Goal: Information Seeking & Learning: Learn about a topic

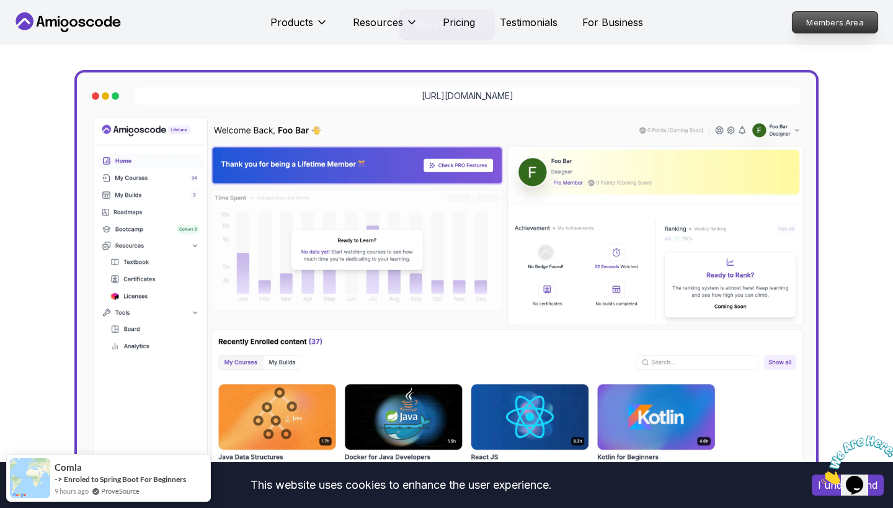
click at [835, 23] on p "Members Area" at bounding box center [835, 22] width 86 height 21
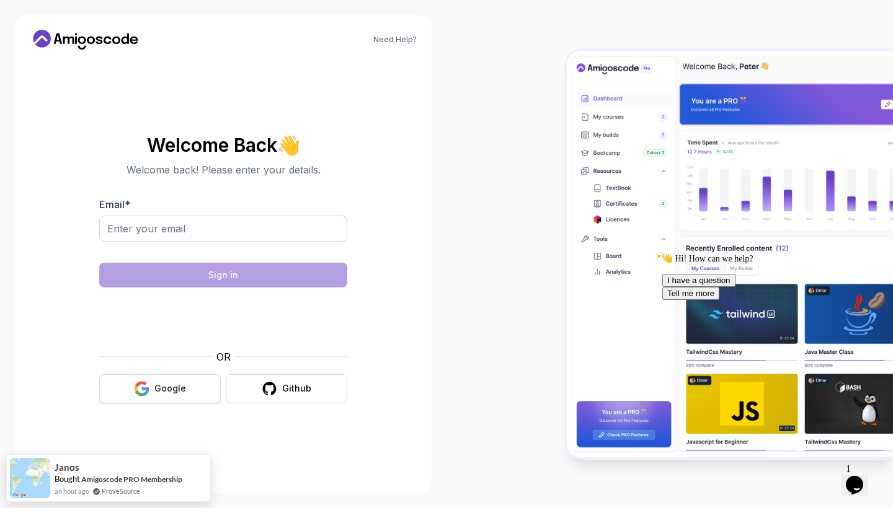
click at [171, 388] on div "Google" at bounding box center [170, 389] width 32 height 12
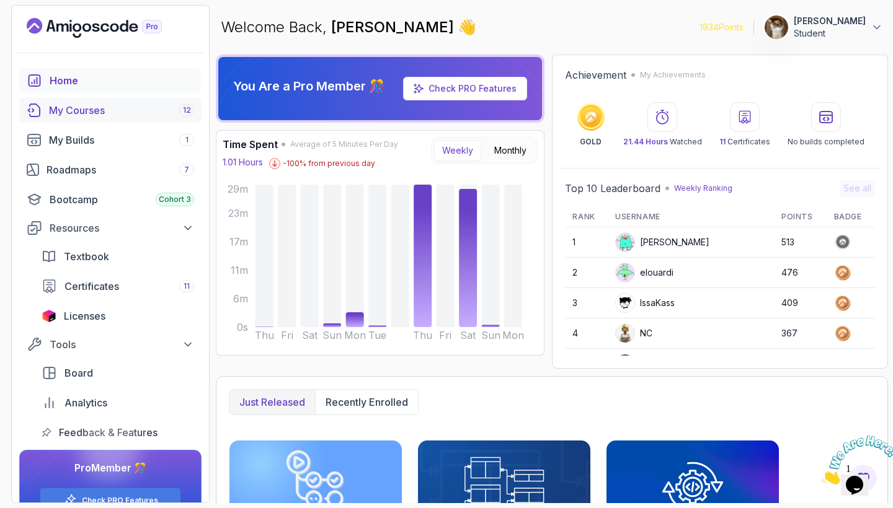
click at [102, 113] on div "My Courses 12" at bounding box center [121, 110] width 145 height 15
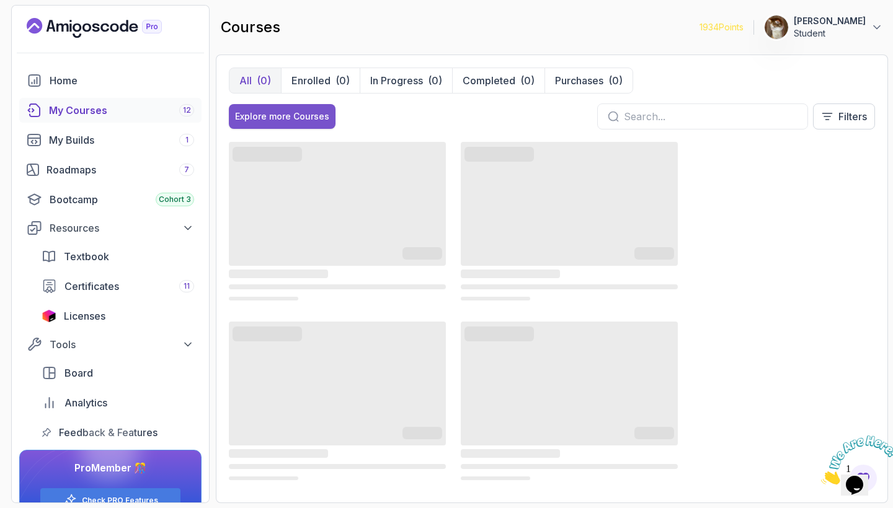
click at [317, 116] on div "Explore more Courses" at bounding box center [282, 116] width 94 height 12
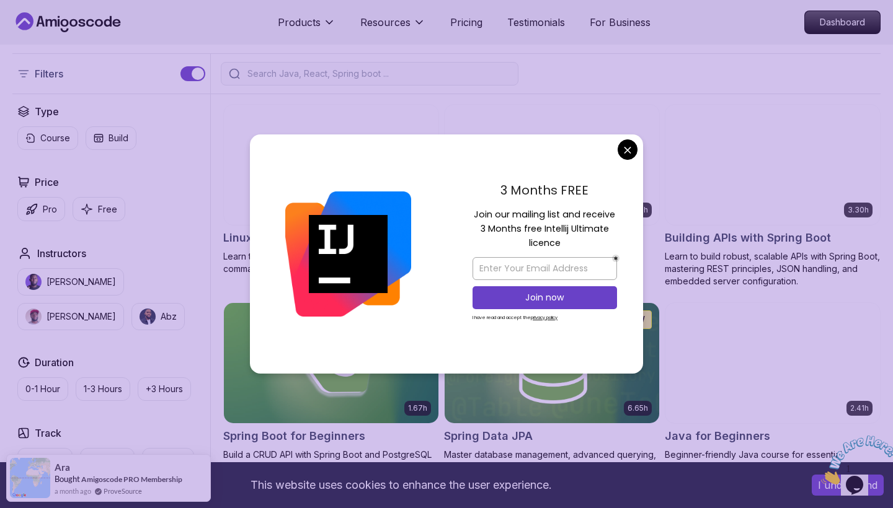
scroll to position [288, 0]
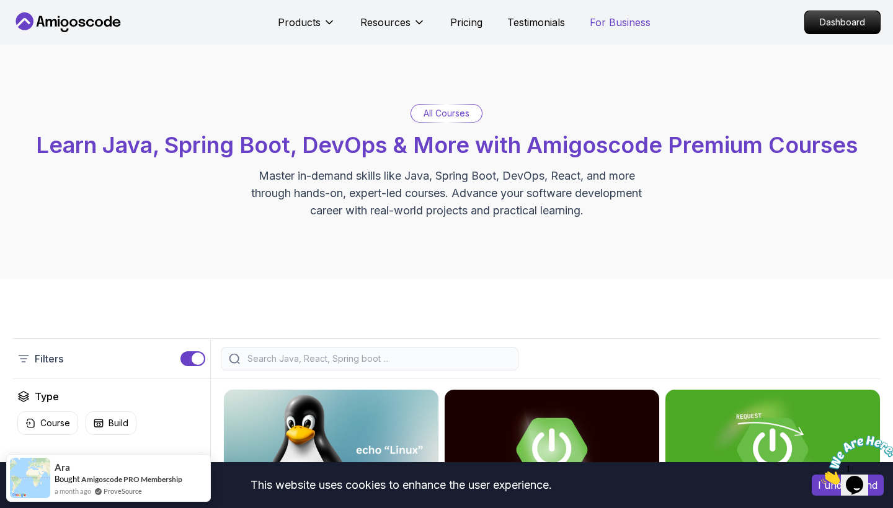
scroll to position [0, 0]
click at [816, 20] on p "Dashboard" at bounding box center [842, 22] width 71 height 21
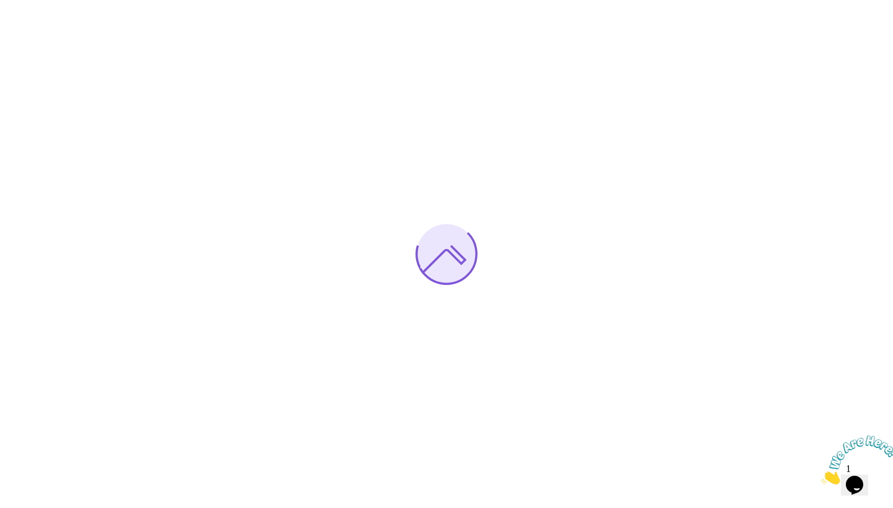
click at [821, 476] on icon "Close" at bounding box center [821, 481] width 0 height 11
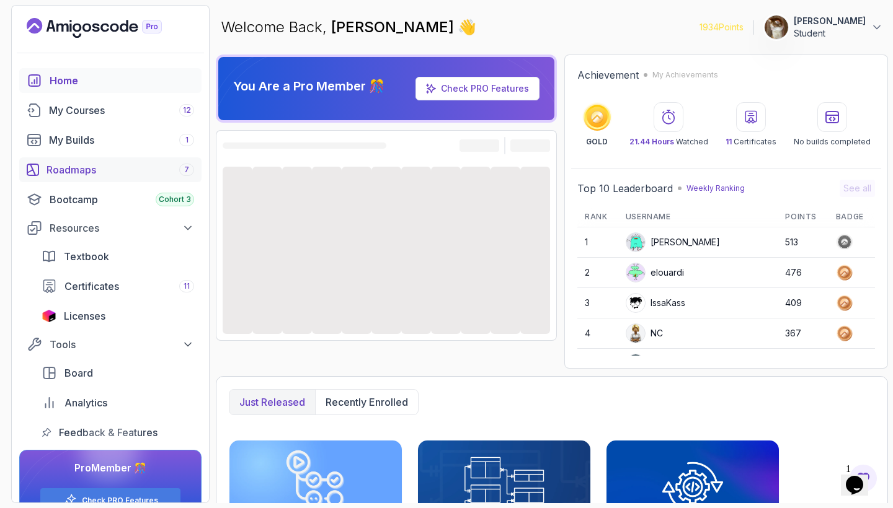
click at [93, 175] on div "Roadmaps 7" at bounding box center [120, 169] width 148 height 15
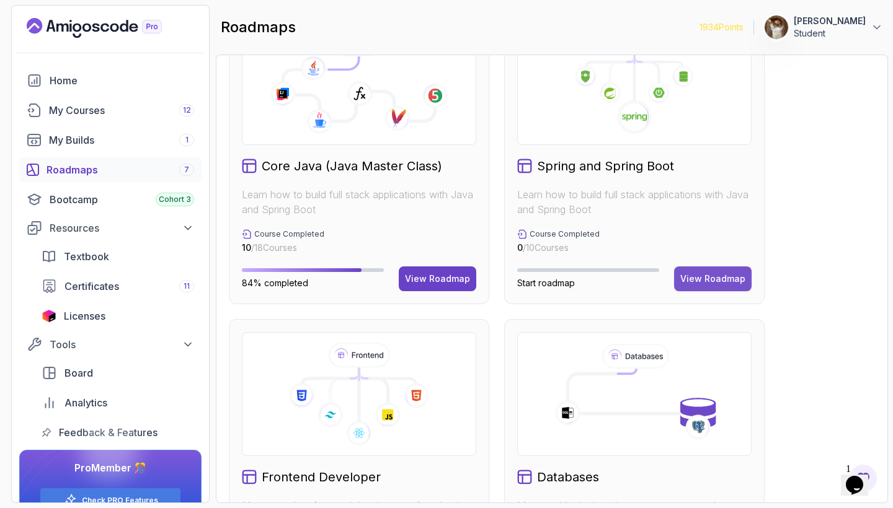
scroll to position [417, 0]
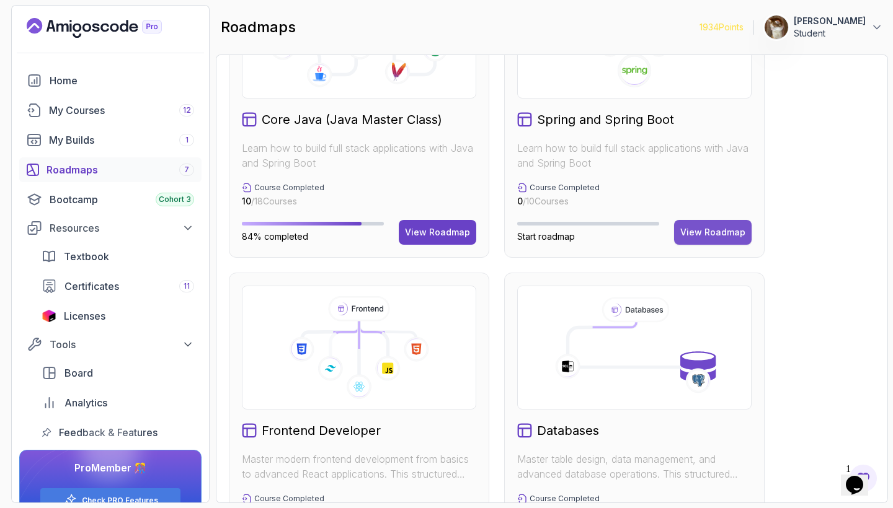
click at [710, 227] on div "View Roadmap" at bounding box center [712, 232] width 65 height 12
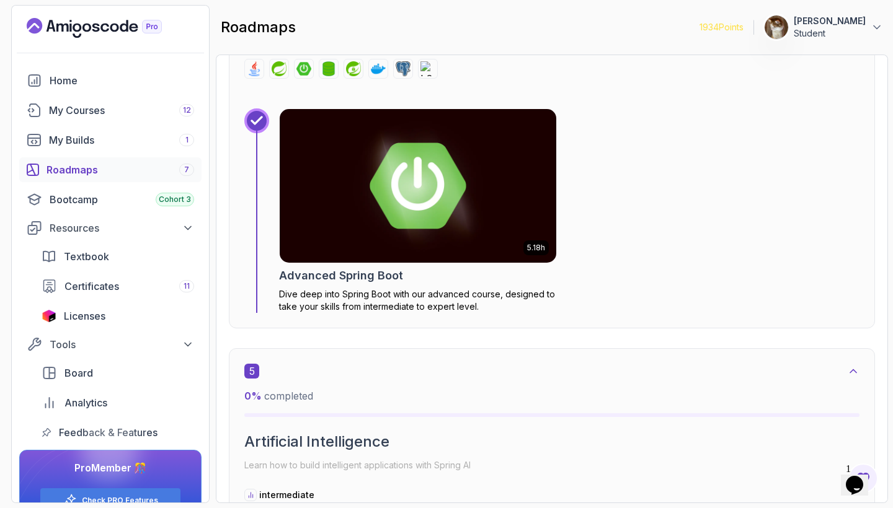
scroll to position [1963, 0]
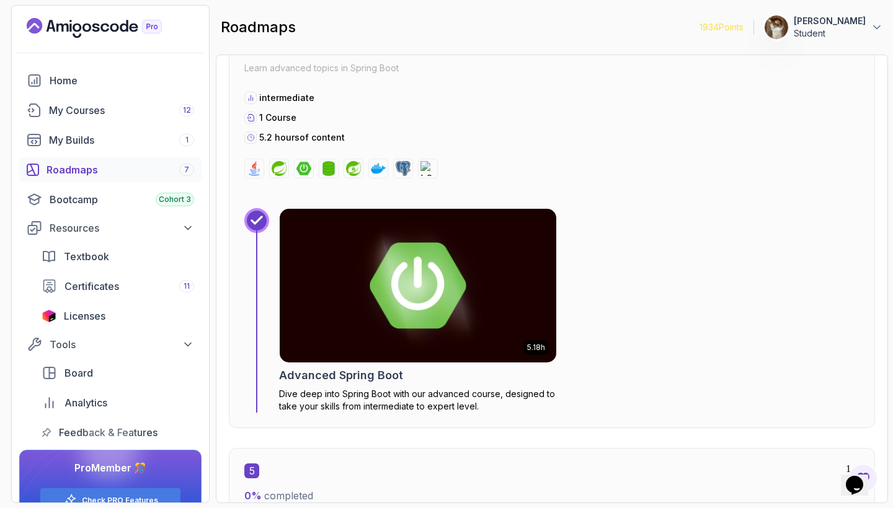
click at [497, 237] on img at bounding box center [418, 285] width 290 height 161
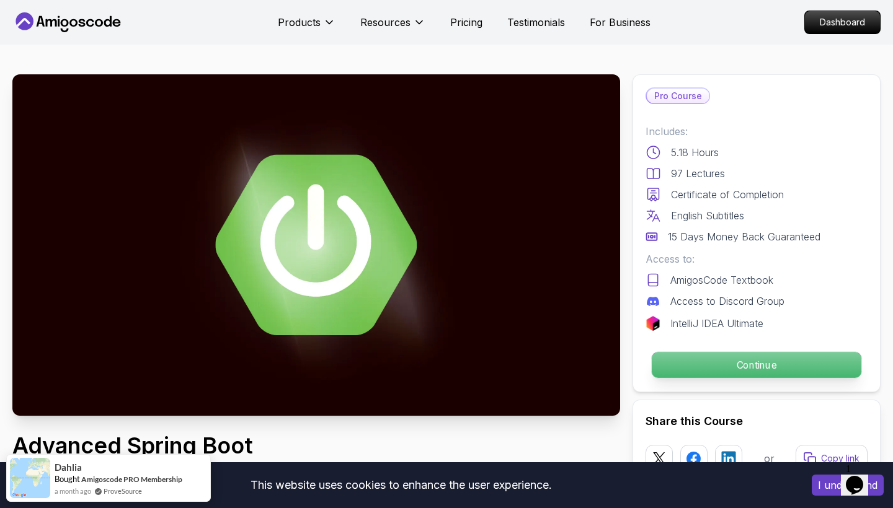
click at [732, 372] on p "Continue" at bounding box center [757, 365] width 210 height 26
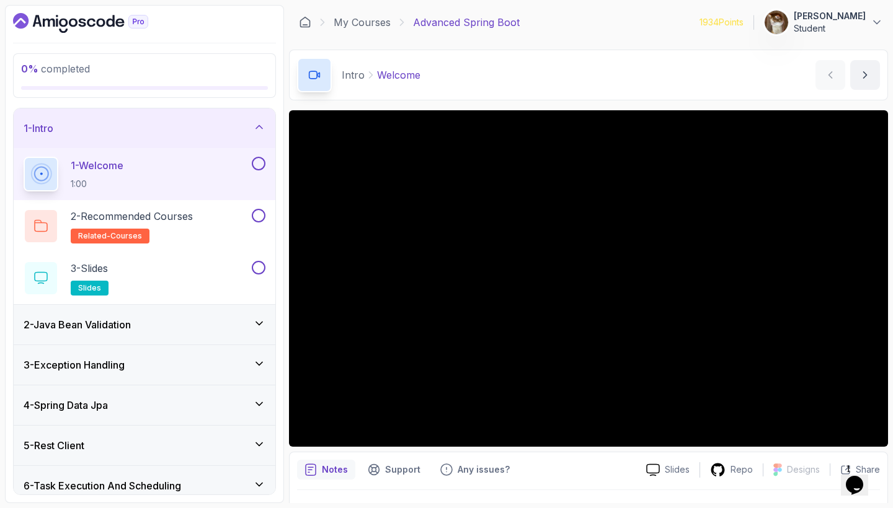
click at [263, 127] on icon at bounding box center [259, 127] width 12 height 12
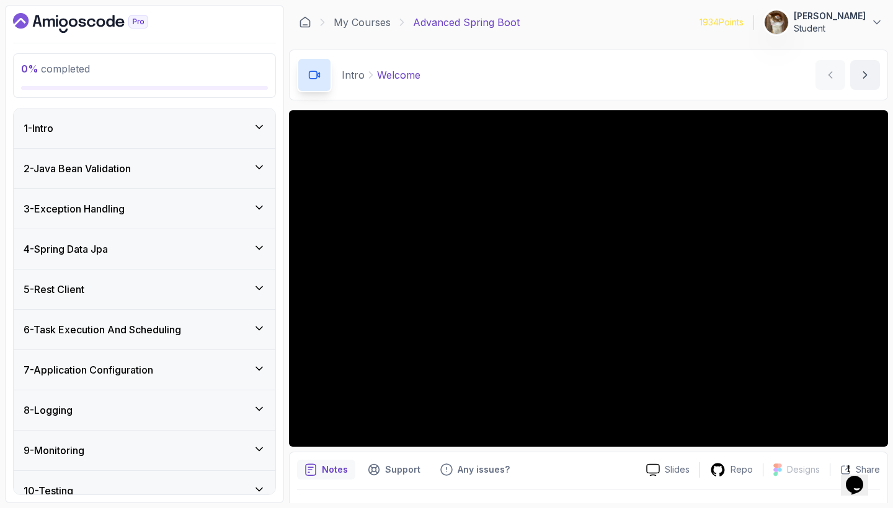
click at [261, 211] on icon at bounding box center [259, 207] width 12 height 12
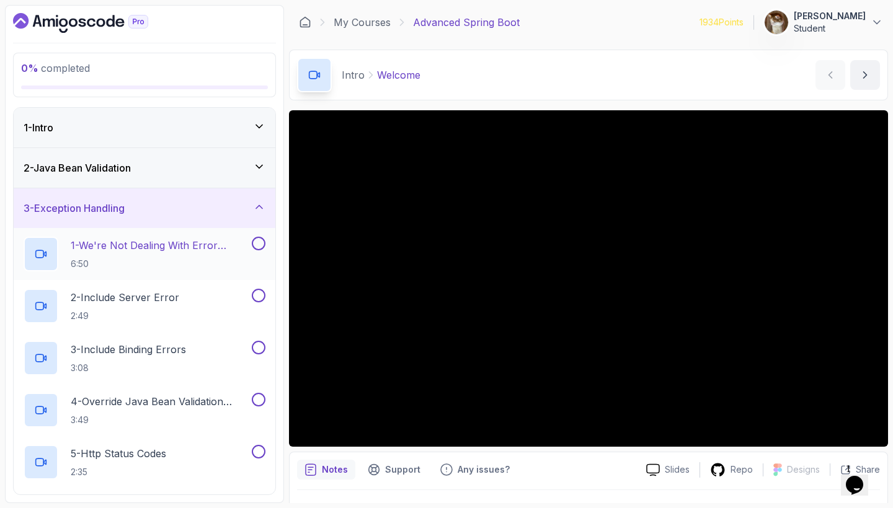
click at [200, 253] on p "1 - We're Not Dealing With Error Properply" at bounding box center [160, 245] width 179 height 15
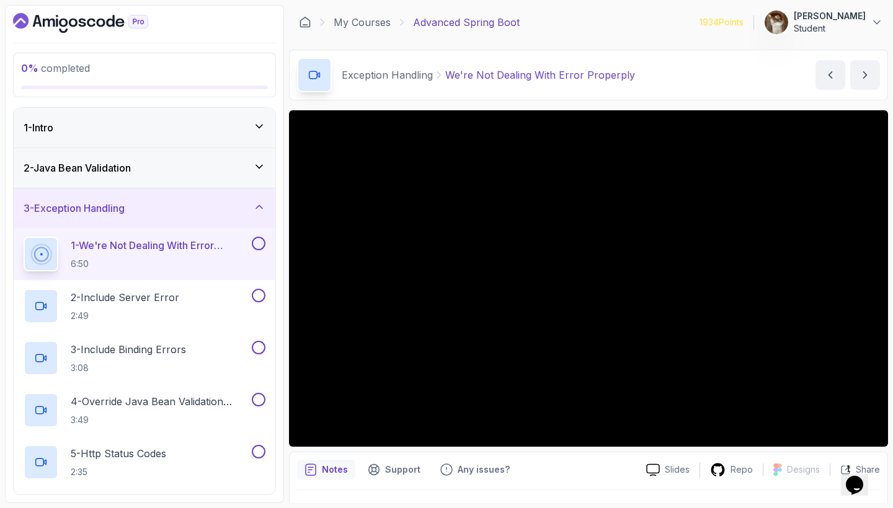
click at [861, 476] on icon "$i18n('chat', 'chat_widget')" at bounding box center [854, 485] width 17 height 19
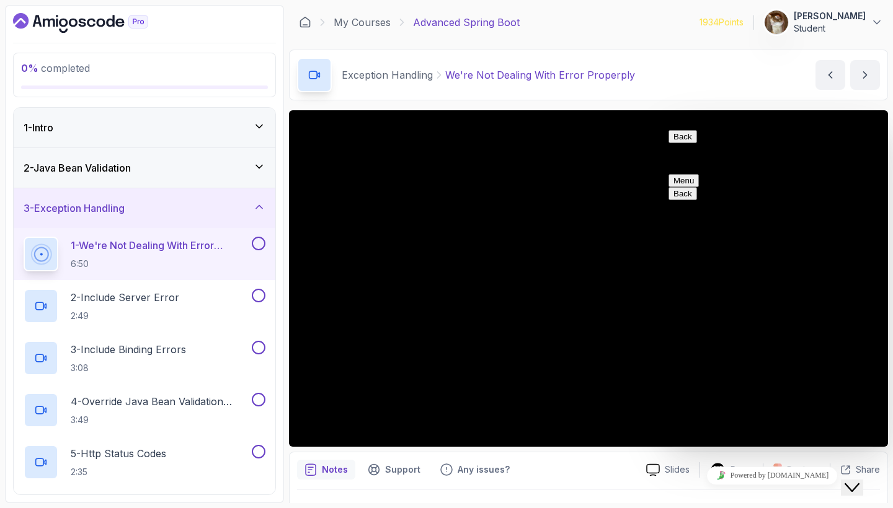
click at [861, 480] on button "Close Chat This icon closes the chat window." at bounding box center [852, 488] width 22 height 16
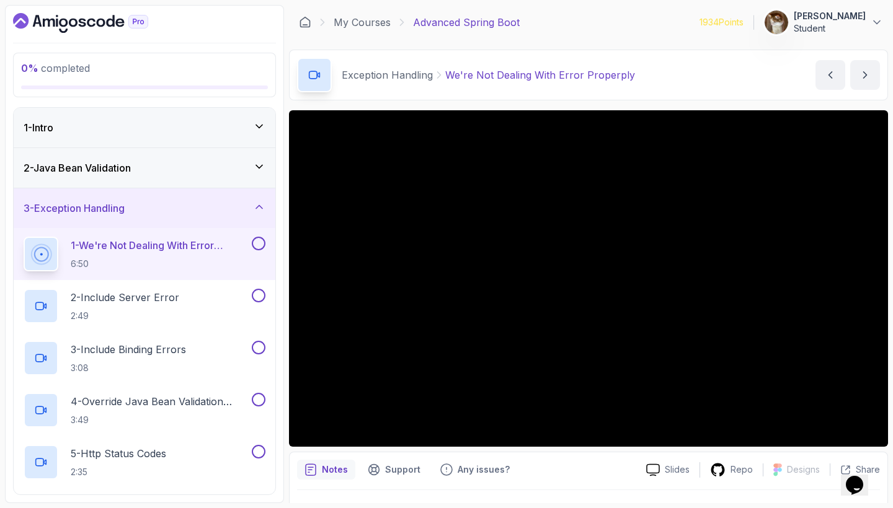
click at [257, 209] on icon at bounding box center [259, 207] width 12 height 12
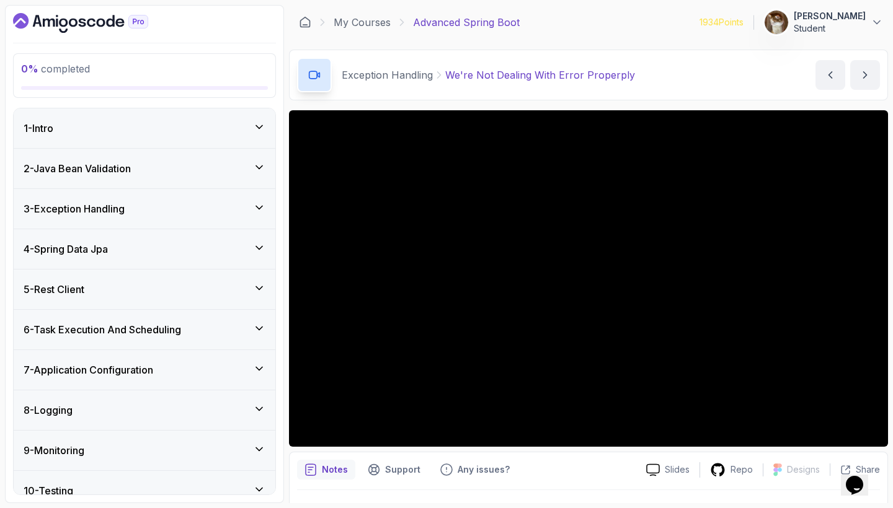
click at [859, 23] on p "Student" at bounding box center [830, 28] width 72 height 12
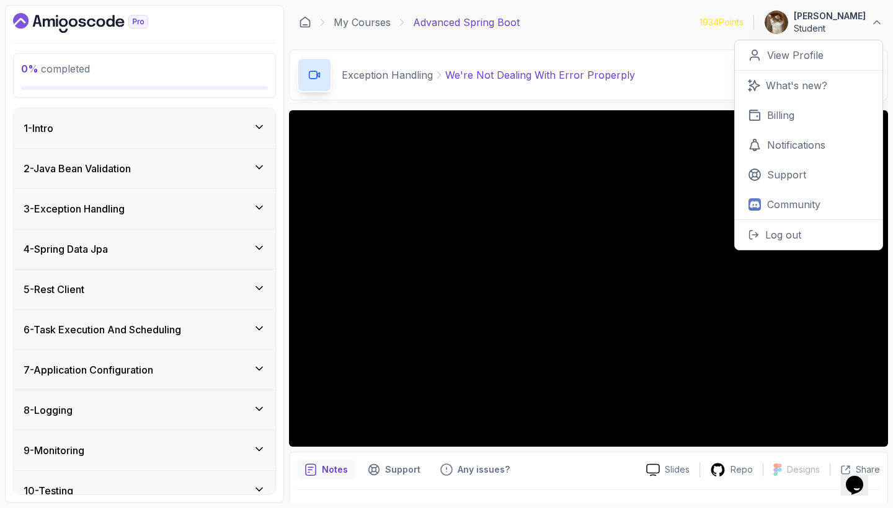
click at [852, 23] on p "Student" at bounding box center [830, 28] width 72 height 12
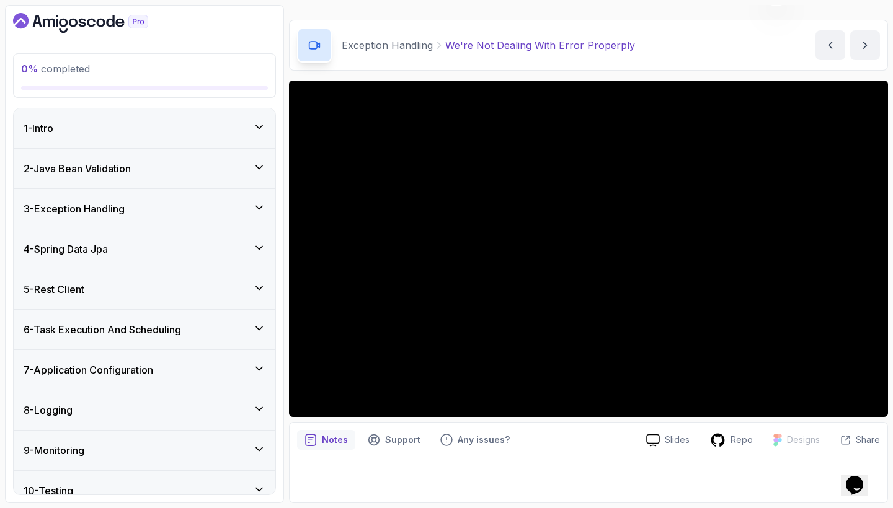
scroll to position [30, 0]
click at [262, 242] on icon at bounding box center [259, 248] width 12 height 12
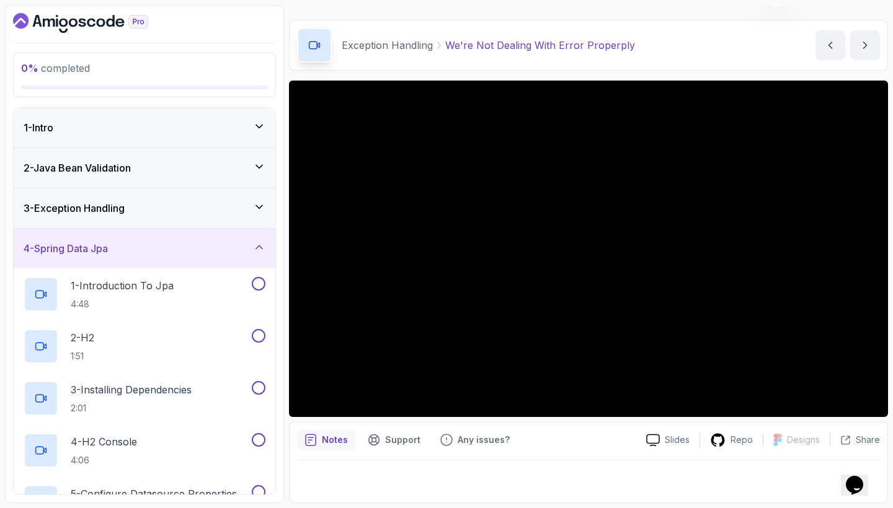
click at [262, 242] on icon at bounding box center [259, 247] width 12 height 12
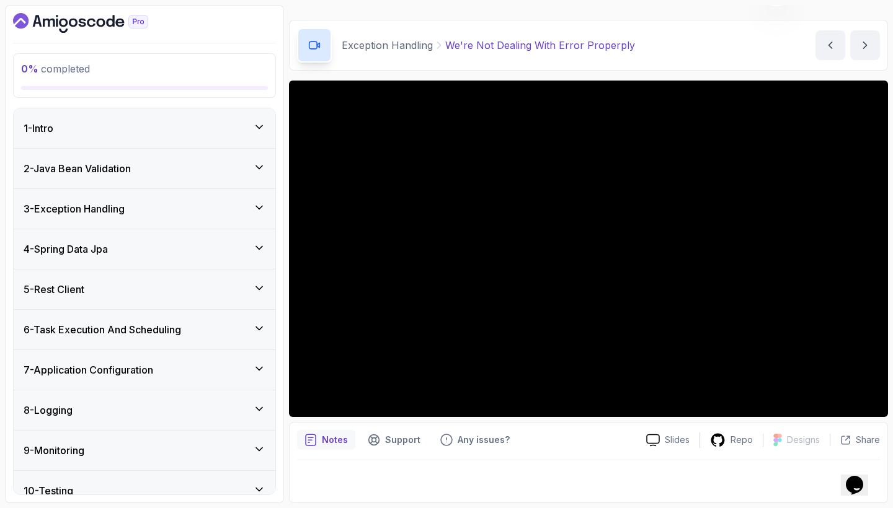
scroll to position [0, 0]
click at [256, 208] on icon at bounding box center [259, 207] width 12 height 12
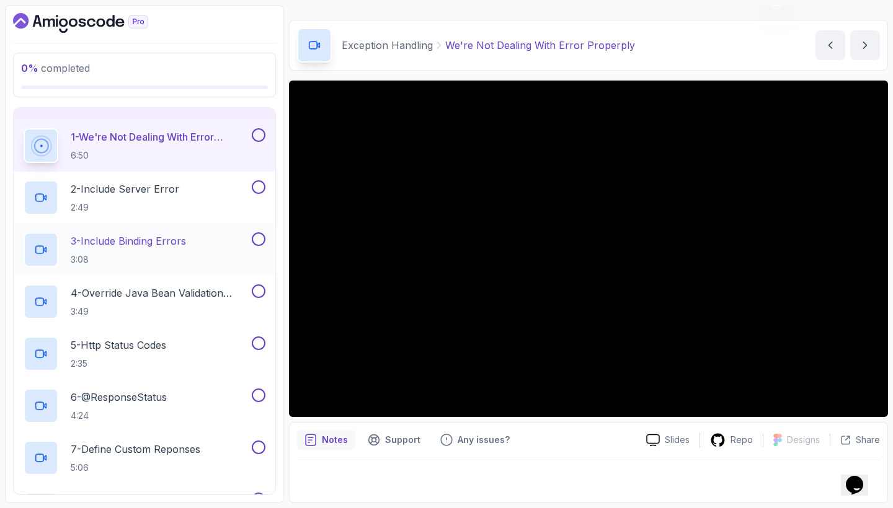
scroll to position [113, 0]
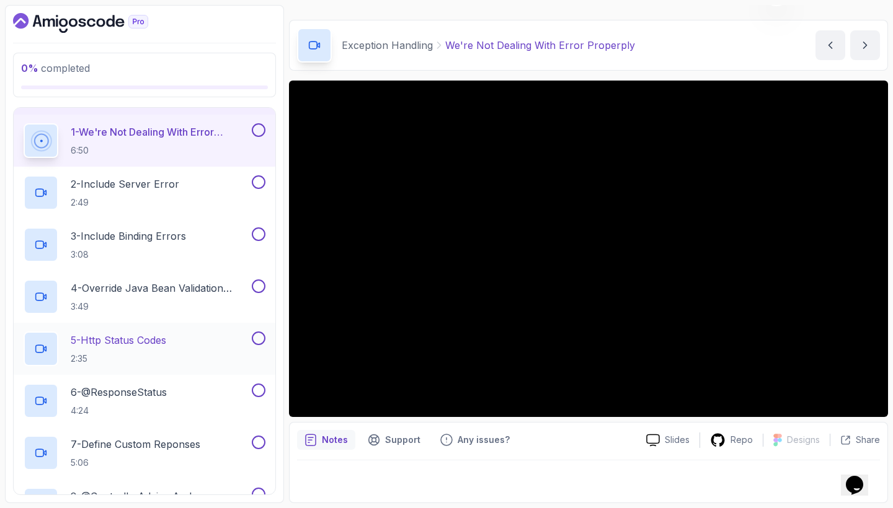
click at [188, 343] on div "5 - Http Status Codes 2:35" at bounding box center [137, 349] width 226 height 35
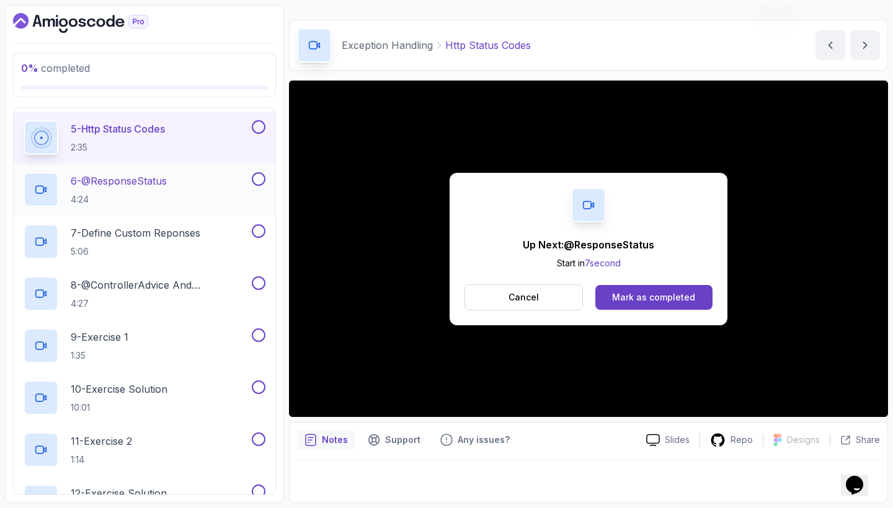
click at [139, 189] on h2 "6 - @ResponseStatus 4:24" at bounding box center [119, 190] width 96 height 32
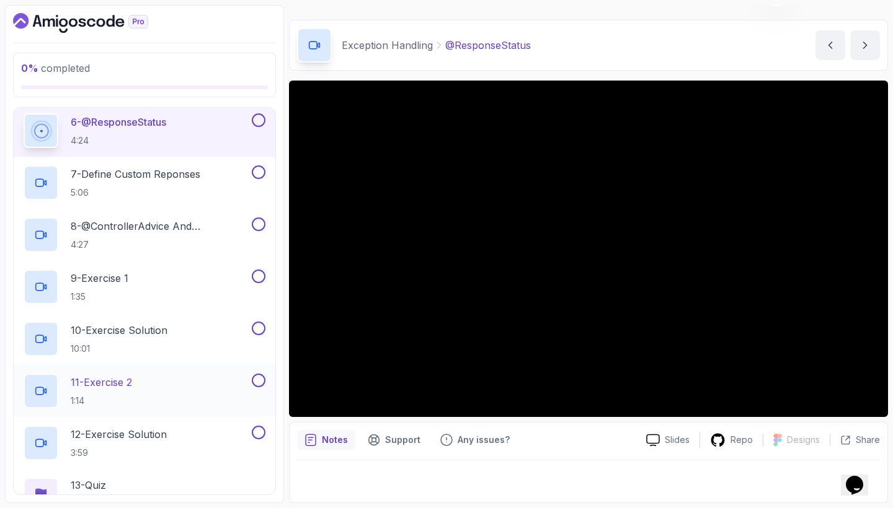
scroll to position [384, 0]
click at [133, 171] on p "7 - Define Custom Reponses" at bounding box center [136, 173] width 130 height 15
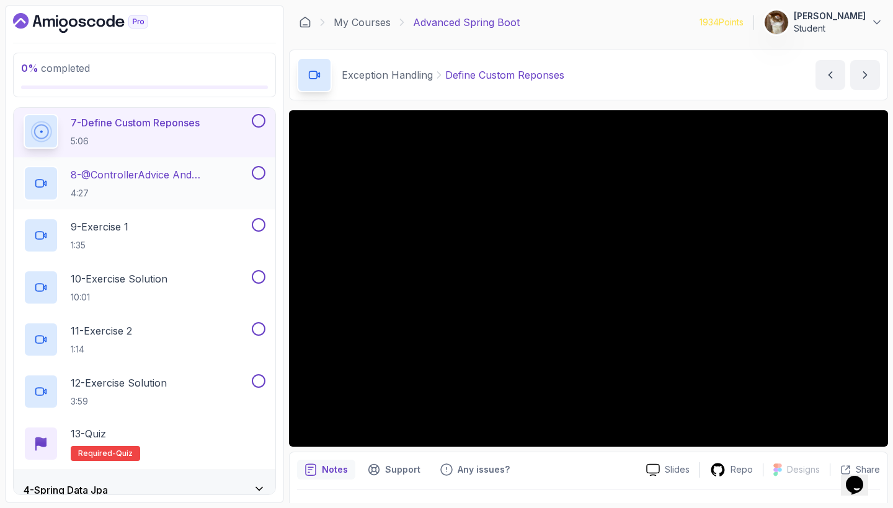
click at [190, 166] on div "8 - @ControllerAdvice And @ExceptionHandler 4:27" at bounding box center [145, 183] width 262 height 52
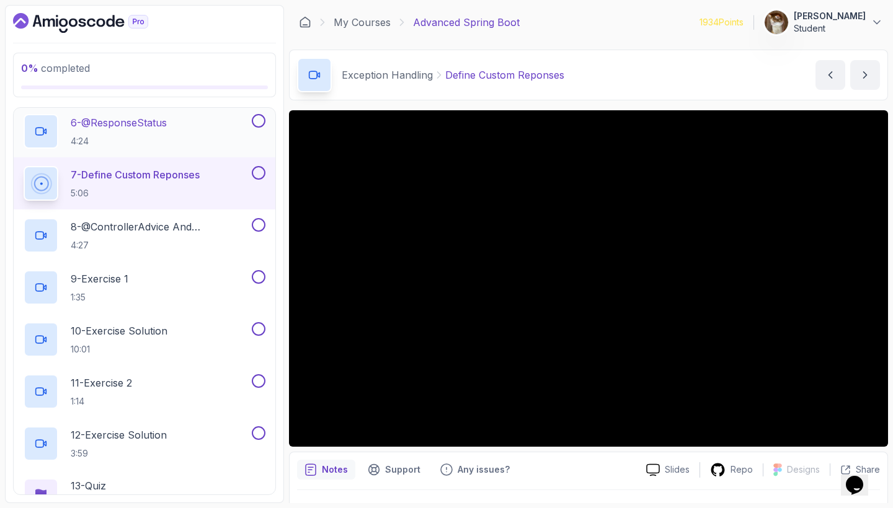
scroll to position [395, 0]
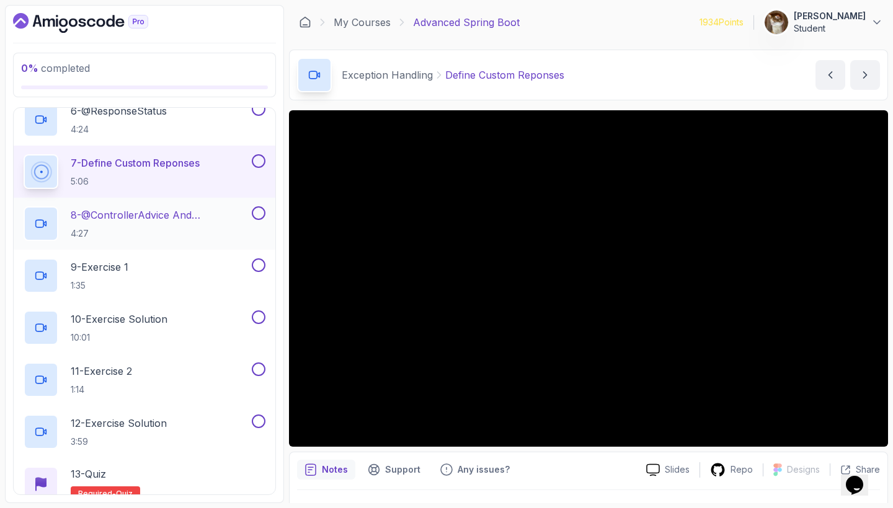
click at [177, 215] on p "8 - @ControllerAdvice And @ExceptionHandler" at bounding box center [160, 215] width 179 height 15
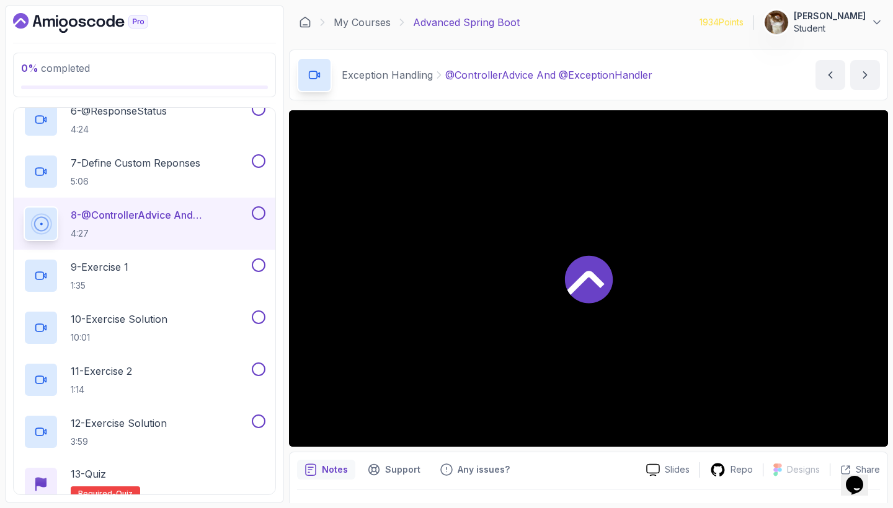
click at [177, 215] on p "8 - @ControllerAdvice And @ExceptionHandler" at bounding box center [160, 215] width 179 height 15
click at [175, 267] on div "9 - Exercise 1 1:35" at bounding box center [137, 276] width 226 height 35
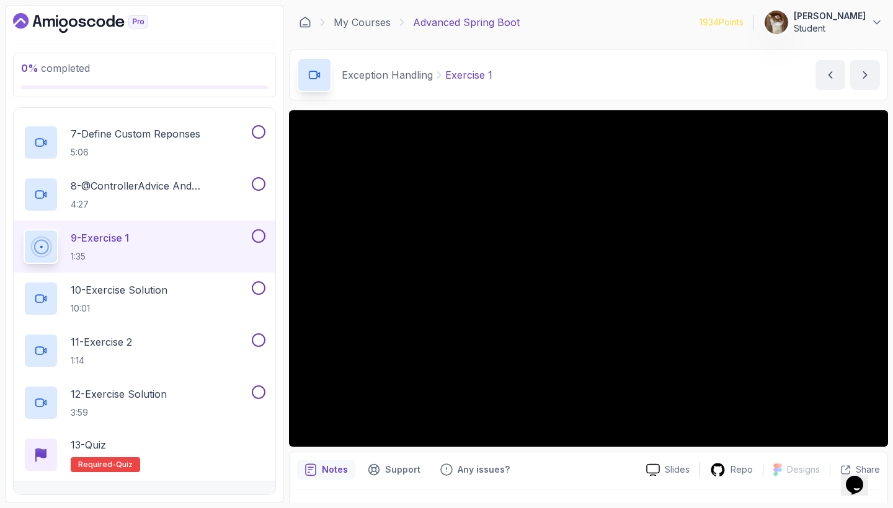
scroll to position [420, 0]
